Goal: Transaction & Acquisition: Purchase product/service

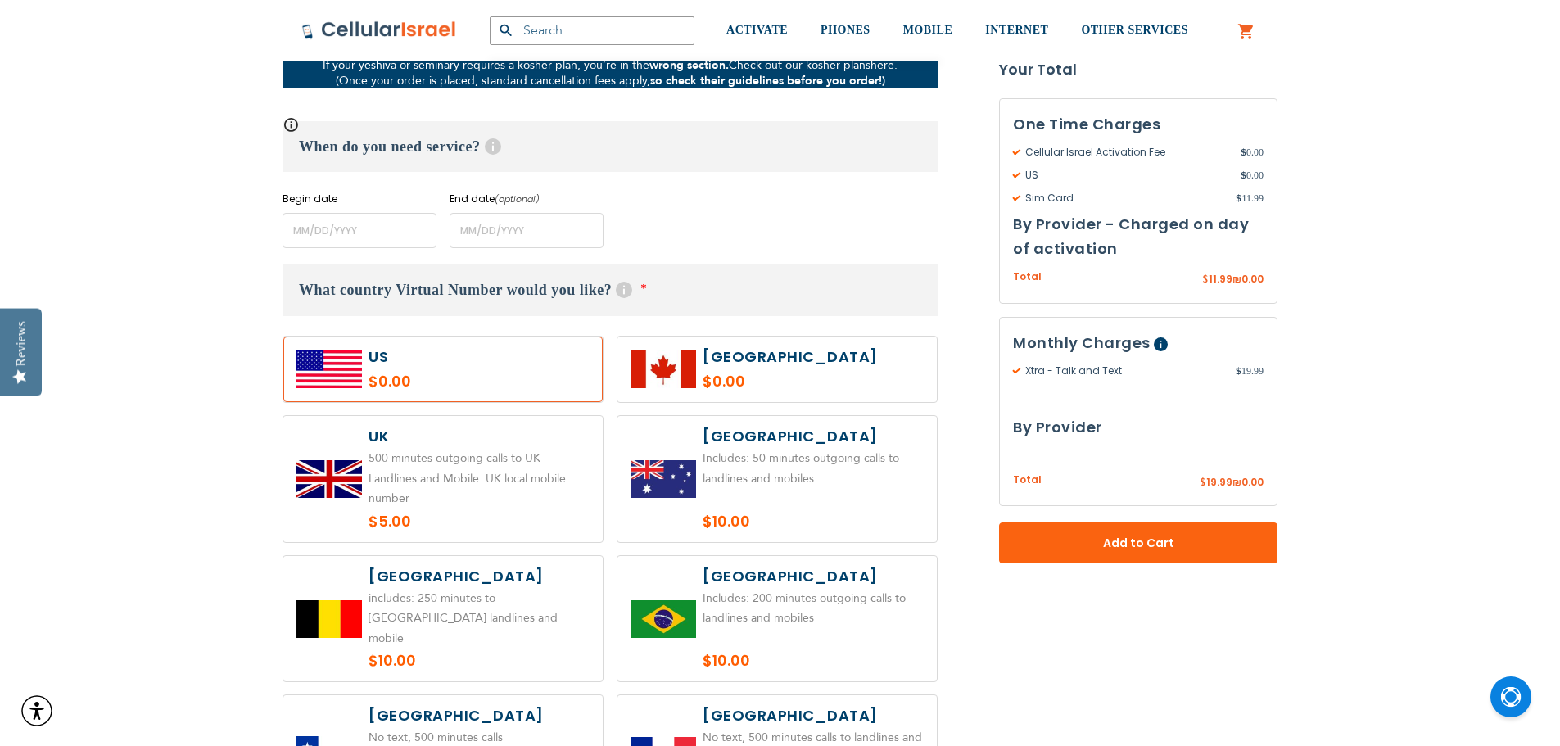
scroll to position [655, 0]
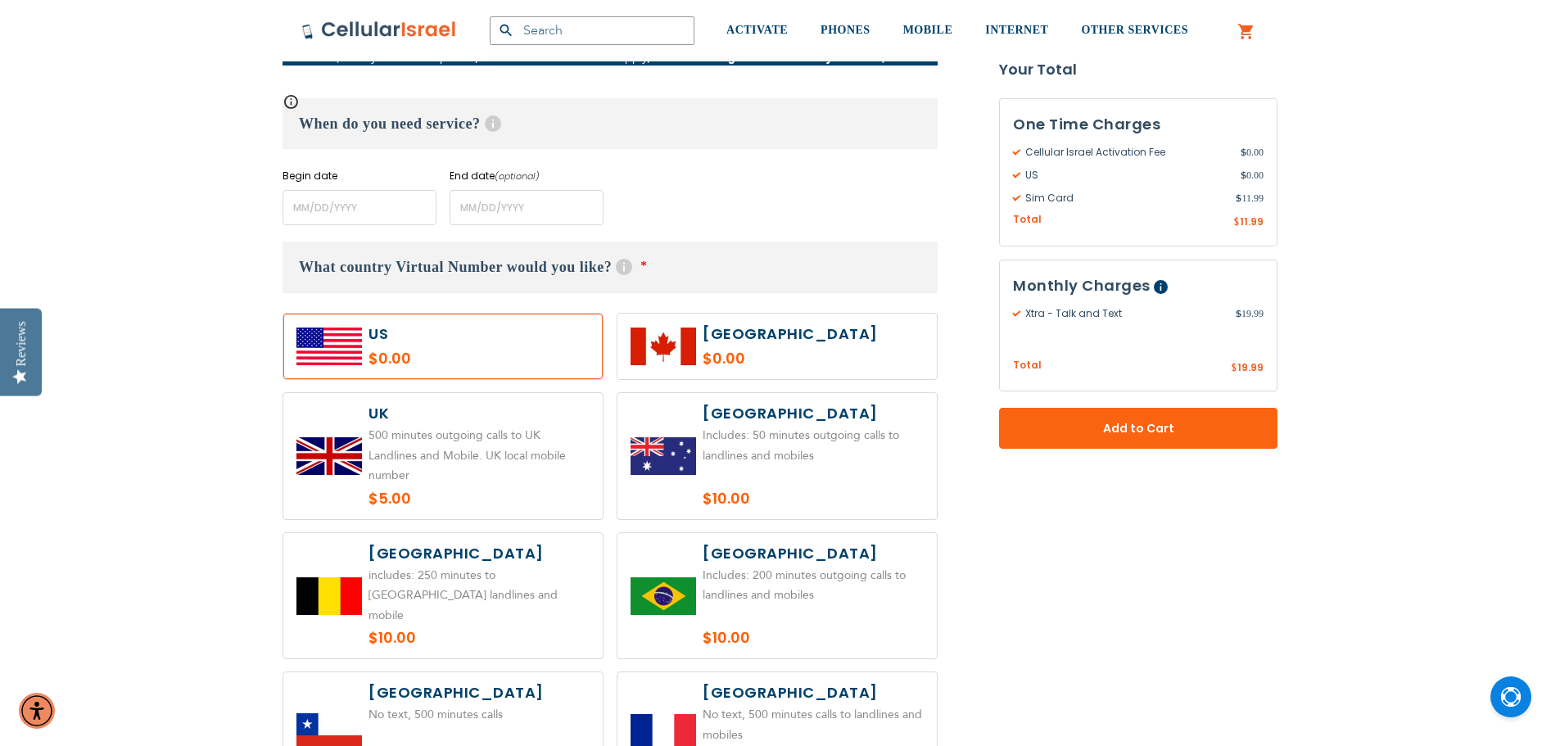
type input "rnitekman"
click at [339, 195] on input "name" at bounding box center [359, 207] width 154 height 35
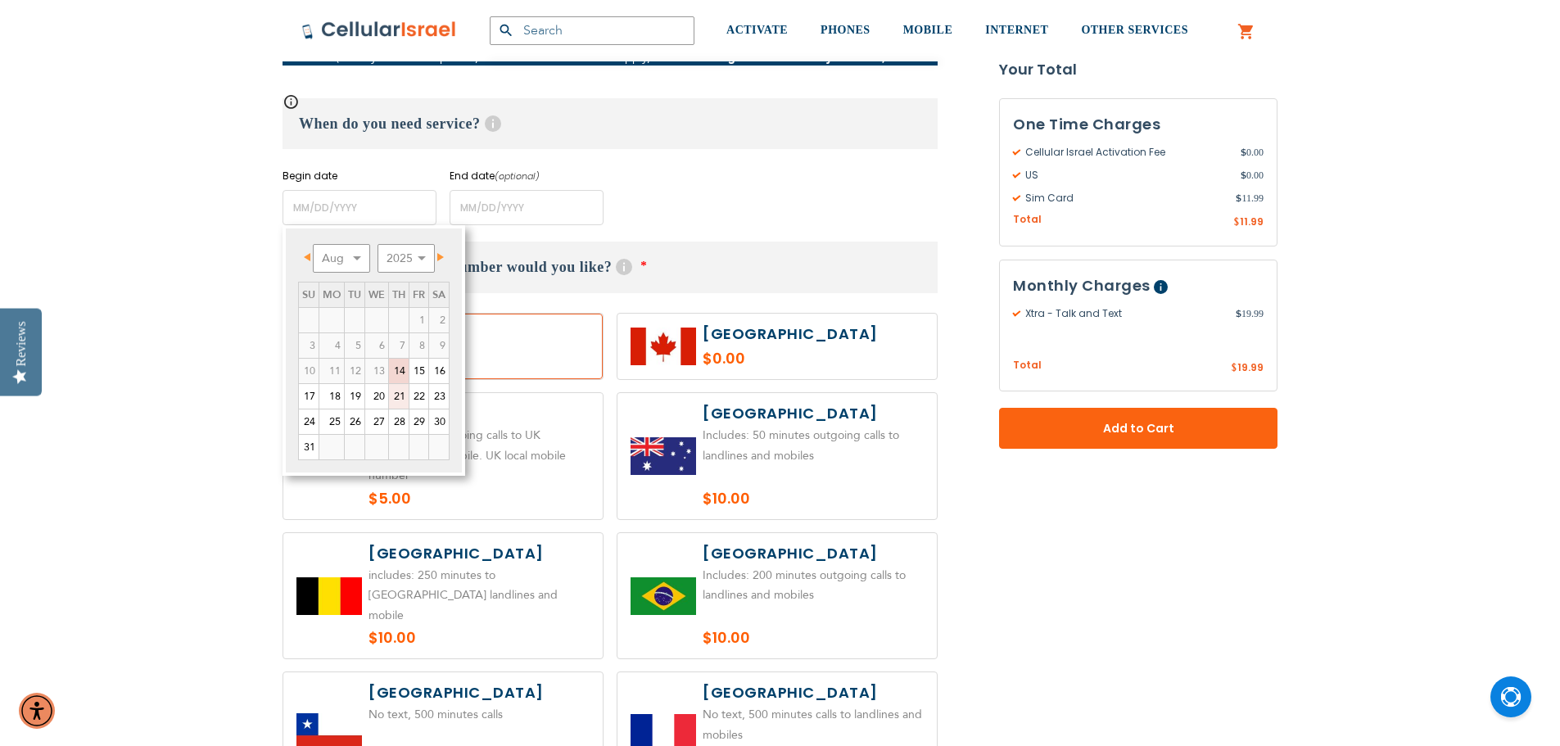
click at [404, 397] on link "21" at bounding box center [399, 396] width 20 height 25
type input "[DATE]"
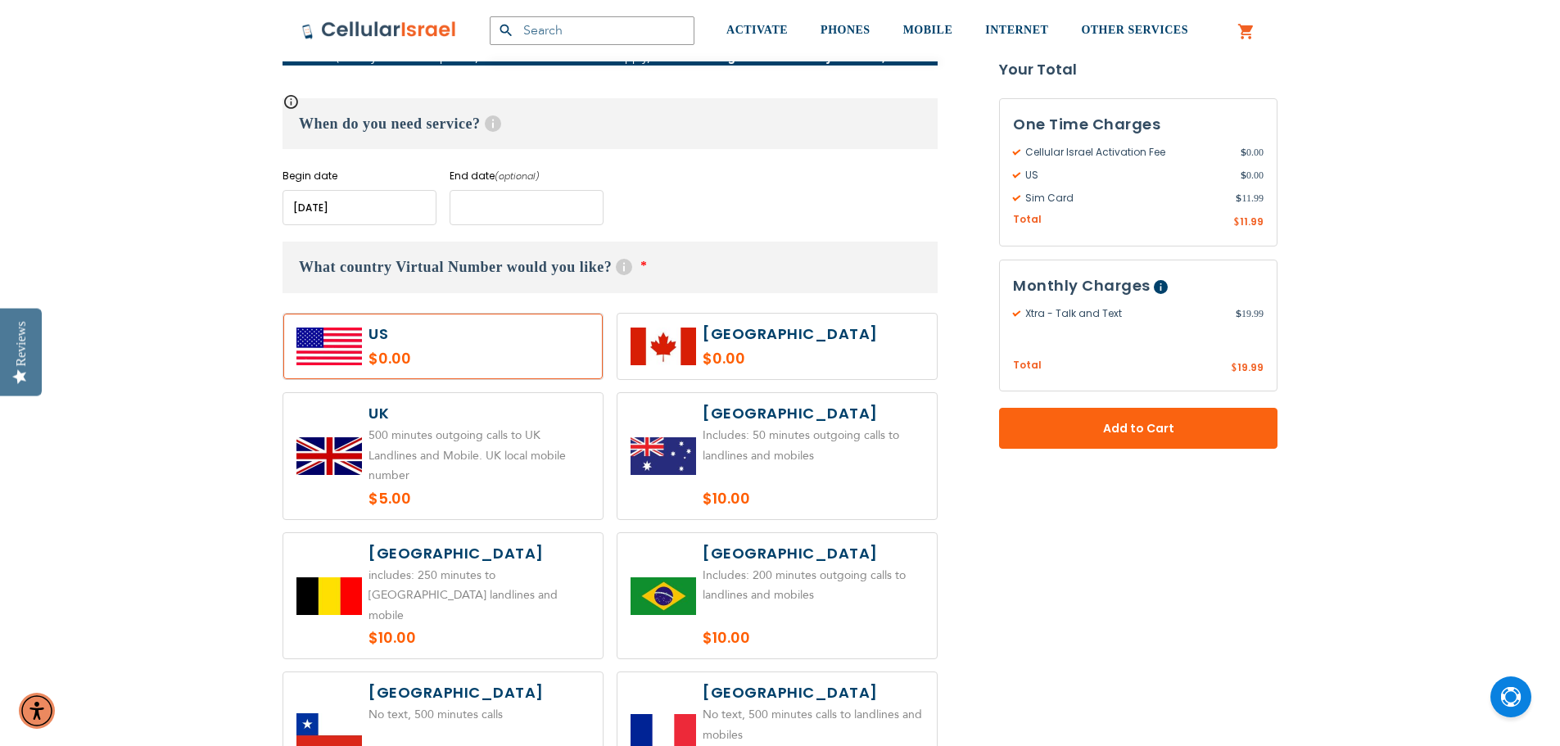
click at [527, 201] on input "name" at bounding box center [526, 207] width 154 height 35
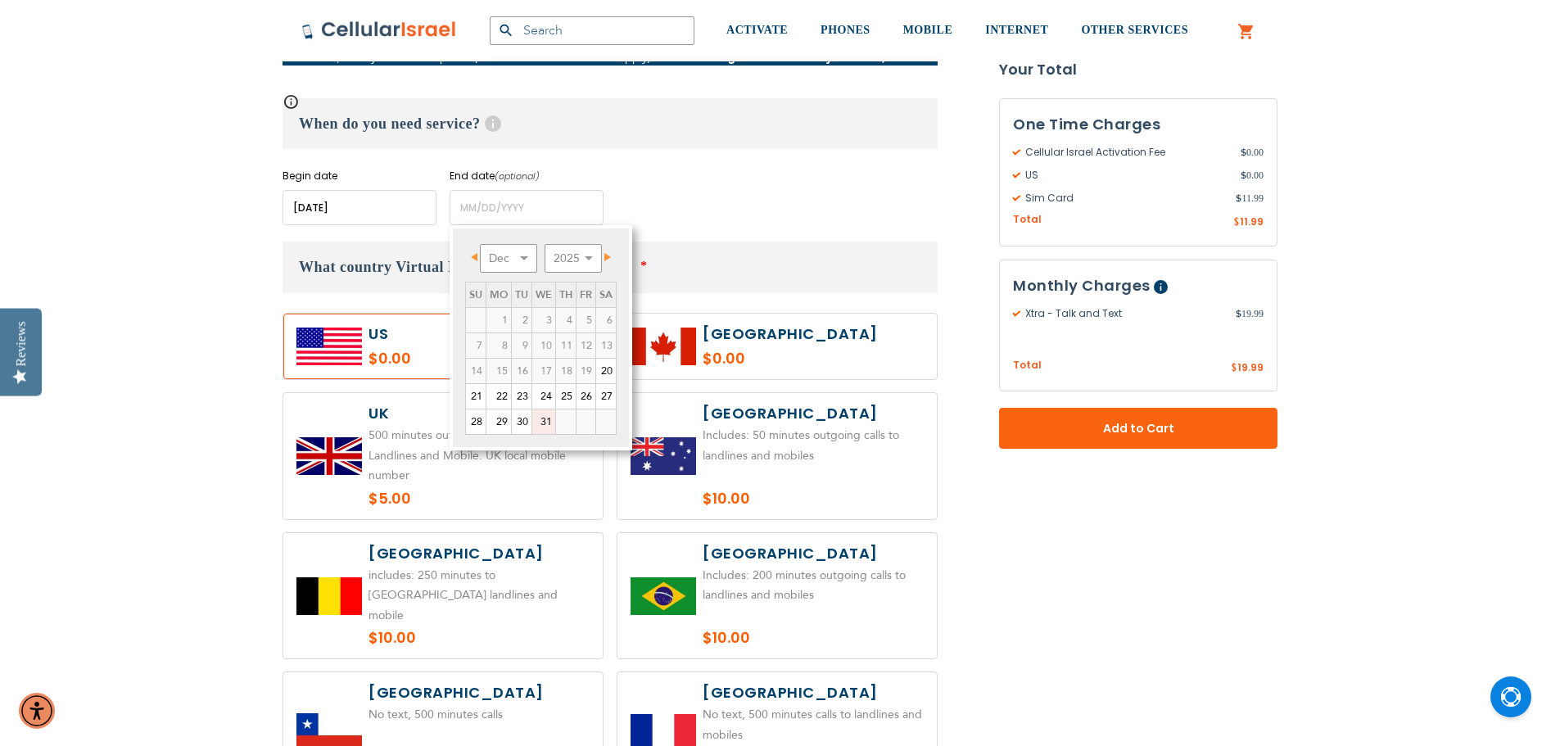
click at [548, 425] on link "31" at bounding box center [543, 421] width 23 height 25
type input "[DATE]"
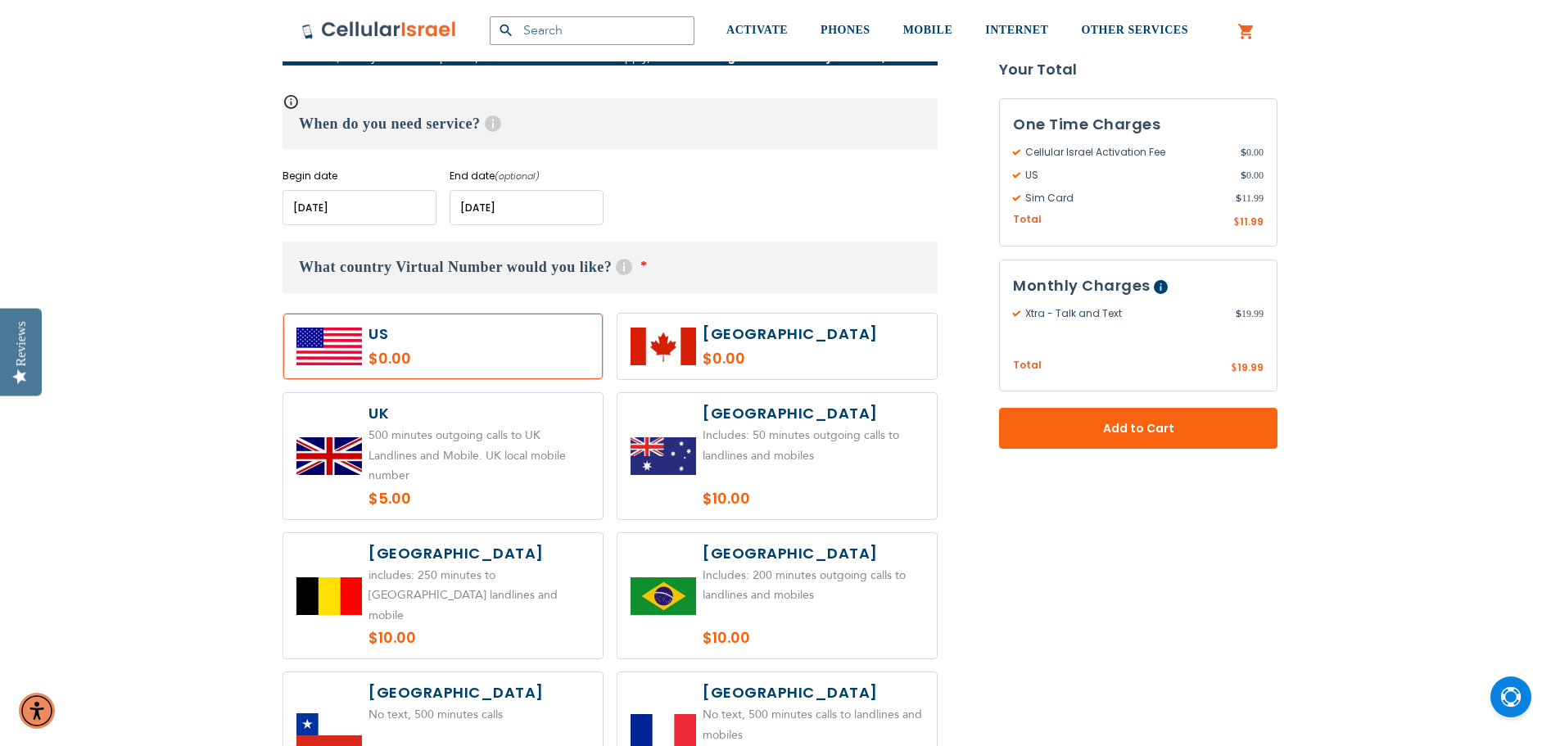
click at [700, 193] on div "Begin date Please enter Start Date End date (optional) Please enter End Date Lo…" at bounding box center [609, 197] width 655 height 56
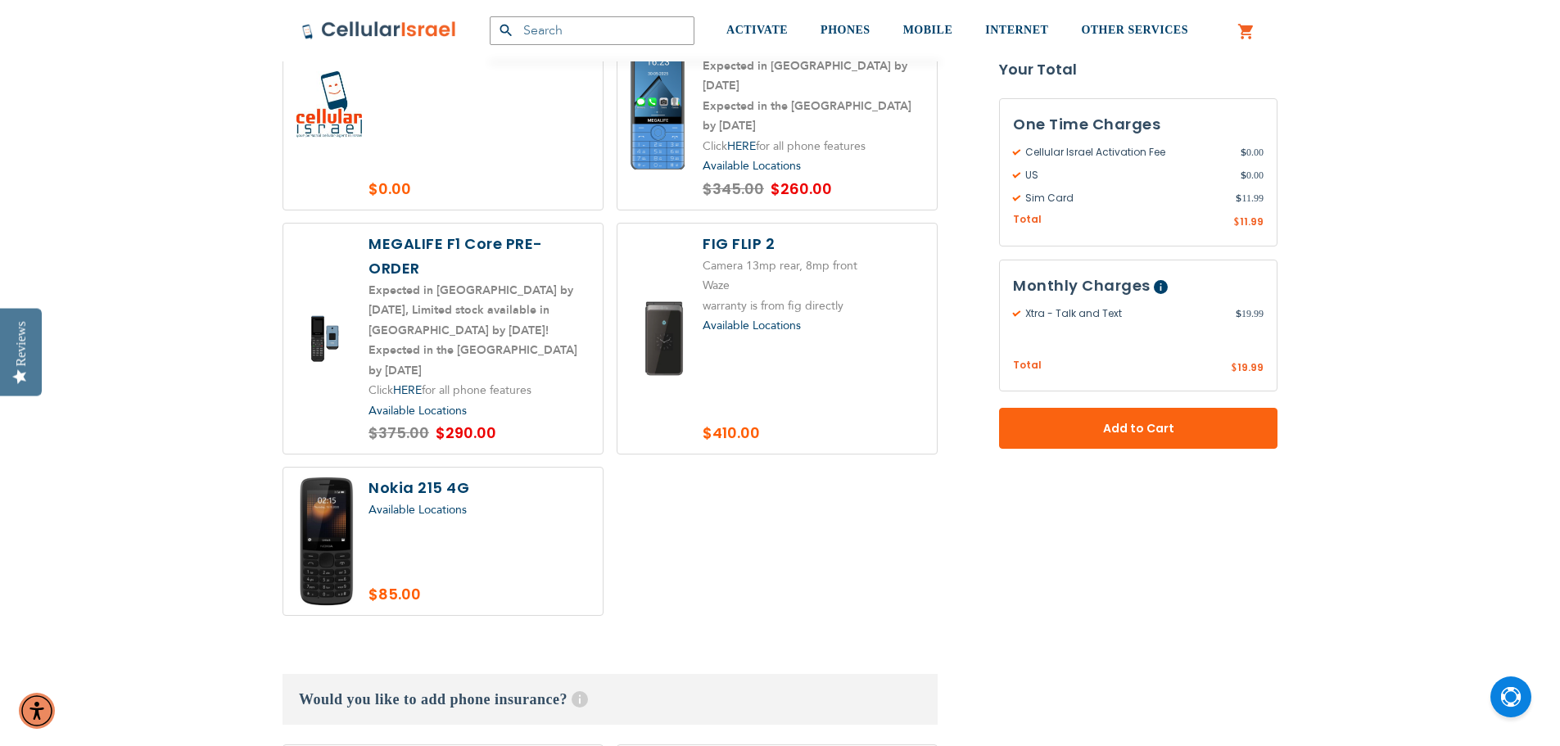
scroll to position [1883, 0]
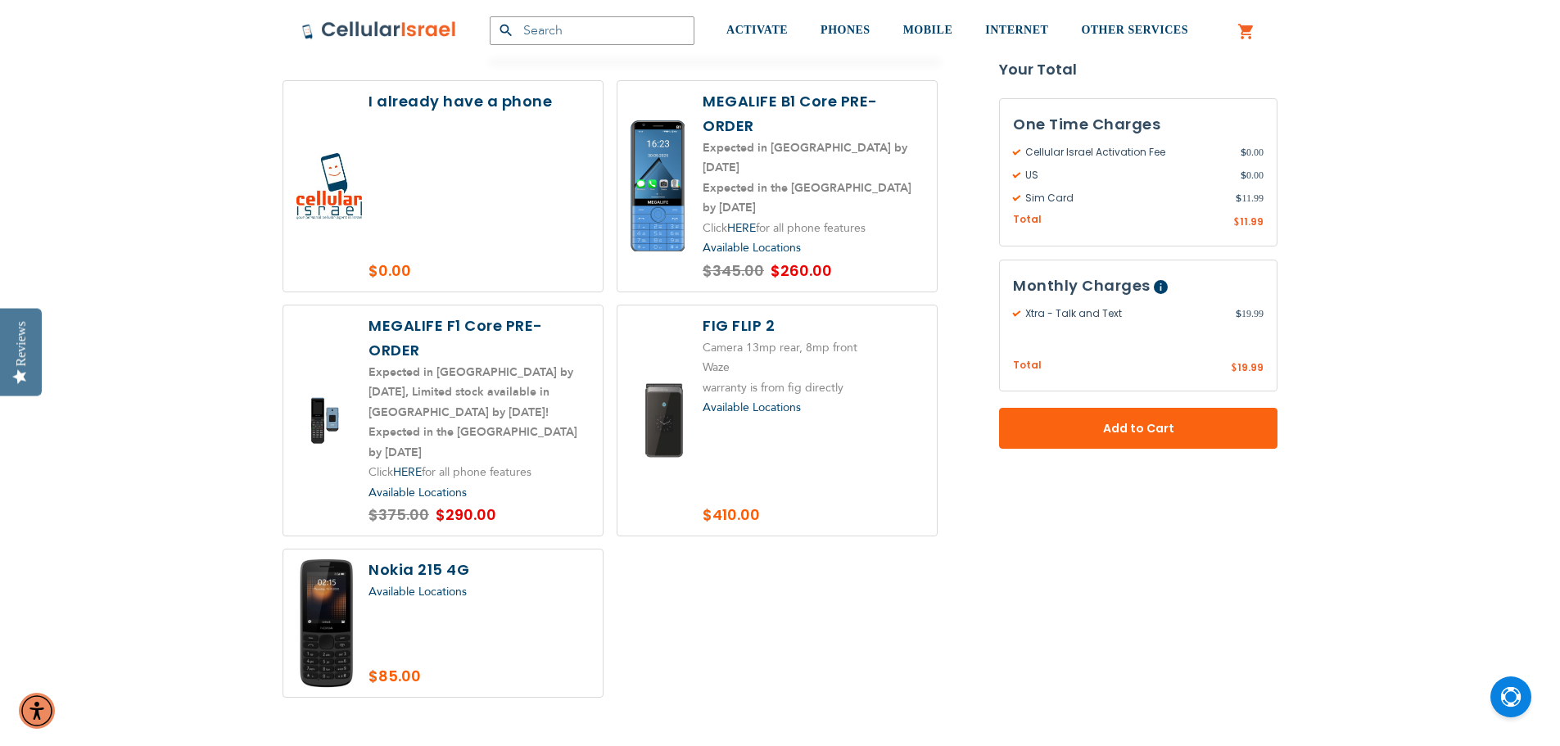
click at [491, 582] on div "Available Locations" at bounding box center [478, 592] width 221 height 20
click at [401, 549] on label at bounding box center [442, 622] width 319 height 147
radio input "true"
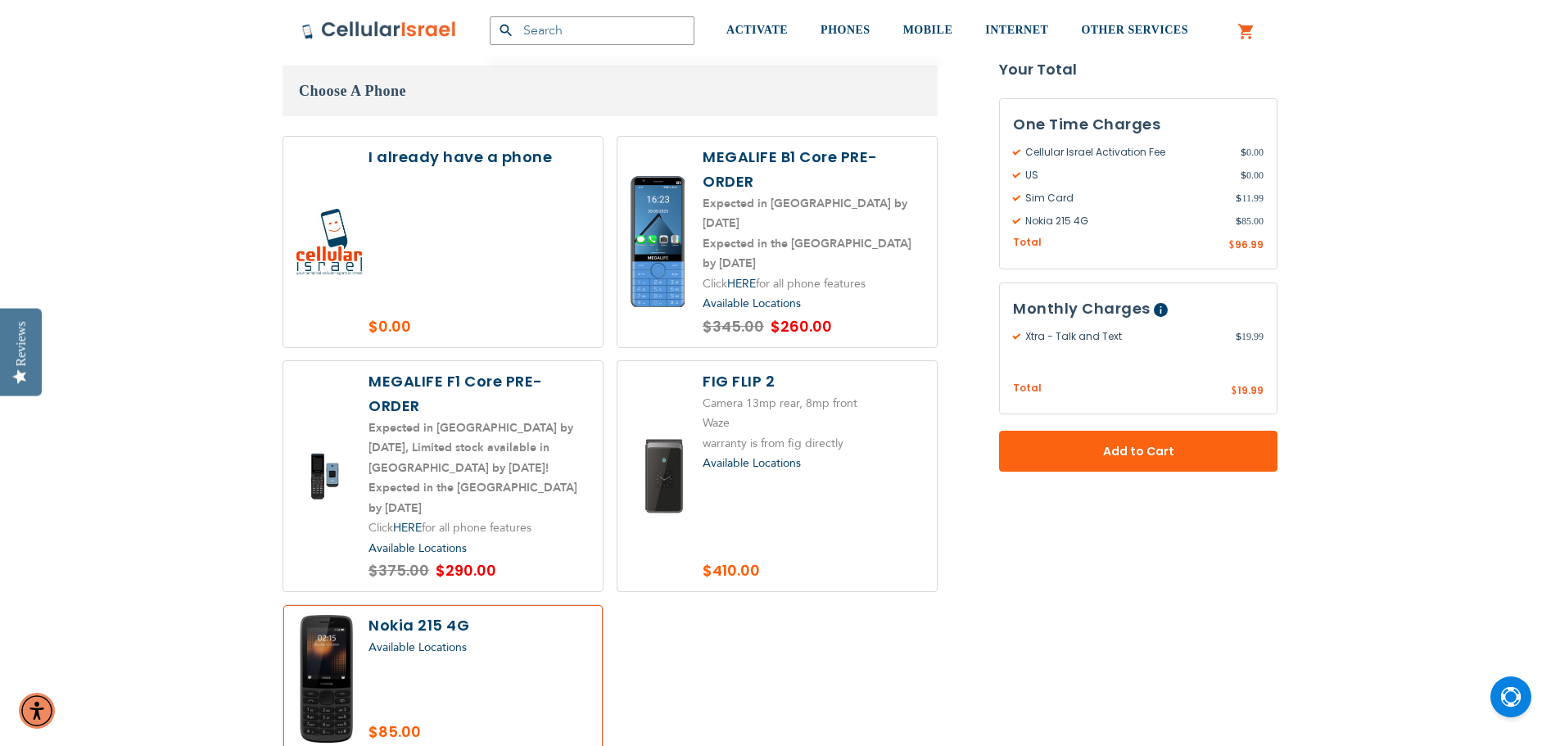
scroll to position [1801, 0]
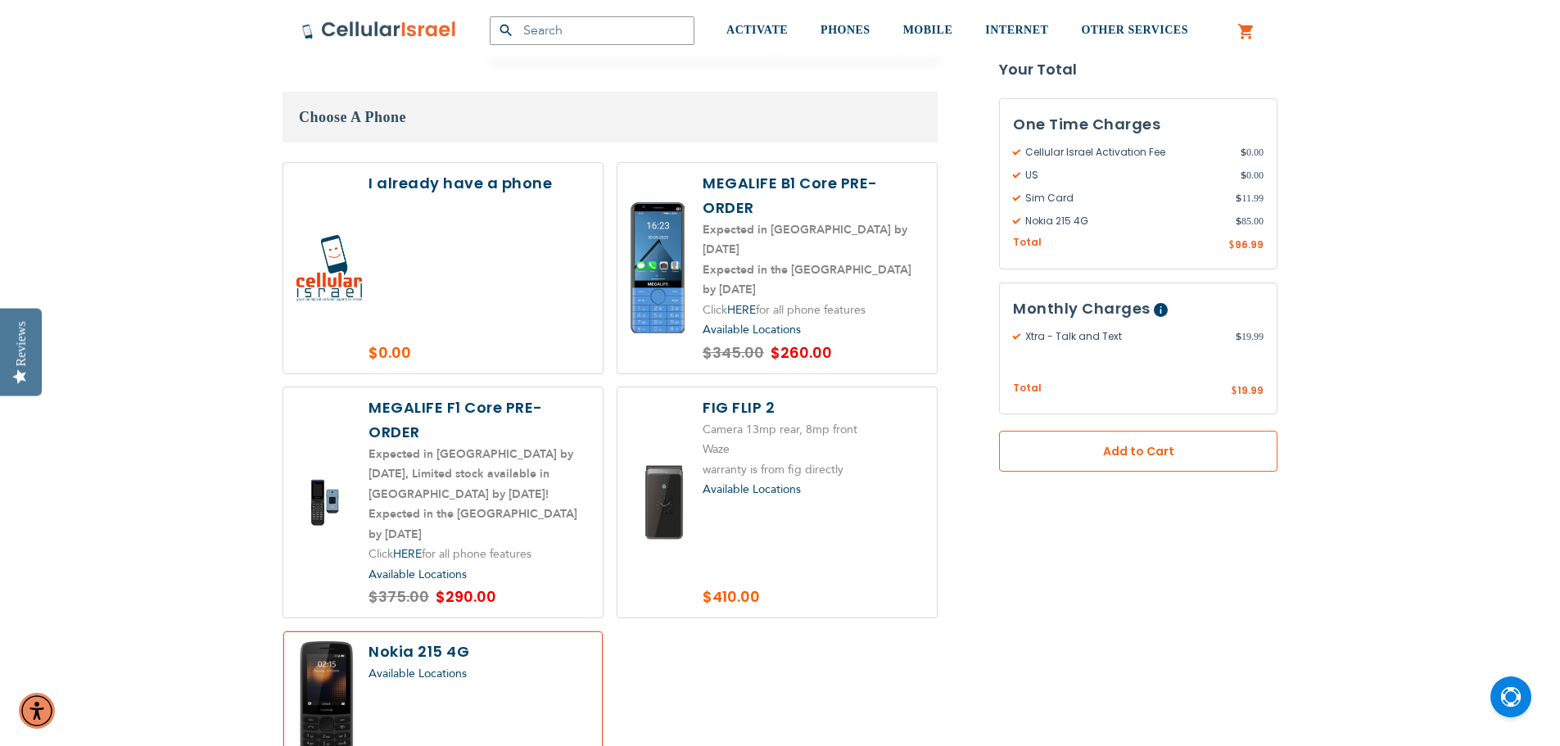
click at [1092, 449] on span "Add to Cart" at bounding box center [1138, 451] width 170 height 17
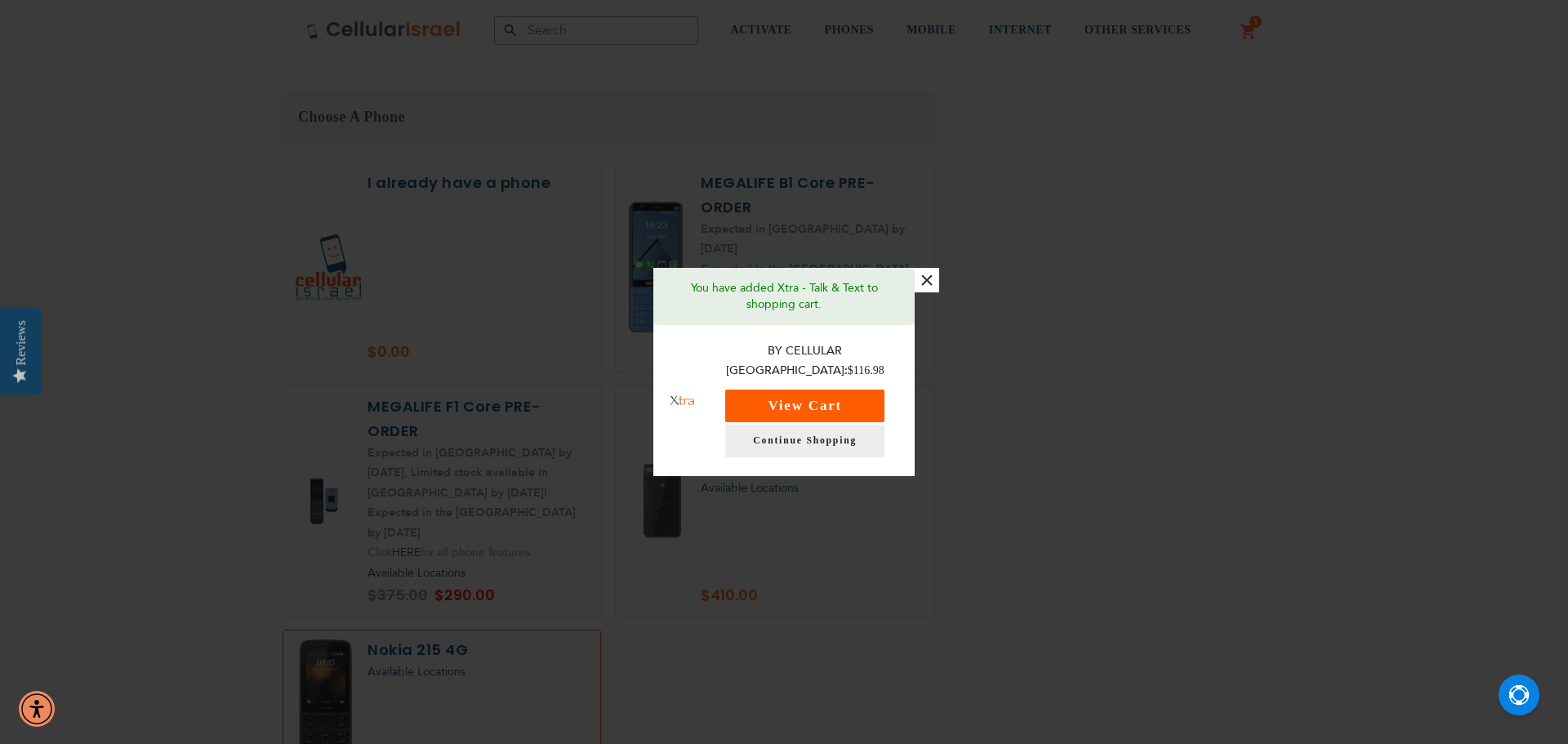
click at [820, 403] on button "View Cart" at bounding box center [805, 406] width 160 height 33
